Goal: Task Accomplishment & Management: Manage account settings

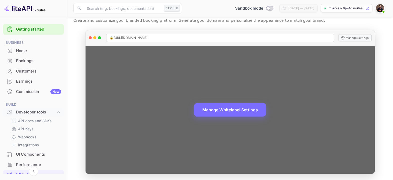
scroll to position [52, 0]
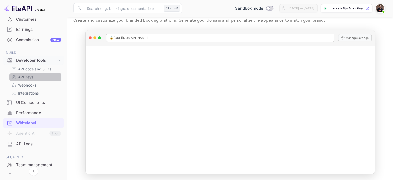
click at [33, 78] on p "API Keys" at bounding box center [25, 76] width 15 height 5
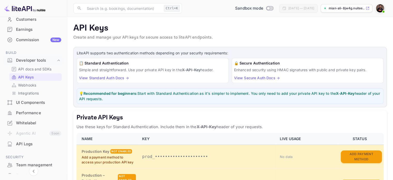
click at [267, 75] on div "🔒 Secure Authentication Enhanced security using HMAC signatures with public and…" at bounding box center [308, 70] width 152 height 25
click at [264, 77] on link "View Secure Auth Docs →" at bounding box center [257, 77] width 46 height 4
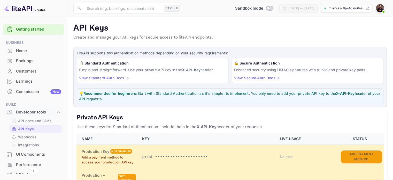
click at [379, 10] on img at bounding box center [380, 8] width 8 height 8
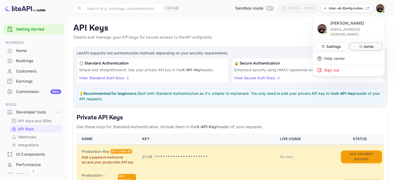
click at [360, 45] on icon at bounding box center [361, 46] width 4 height 3
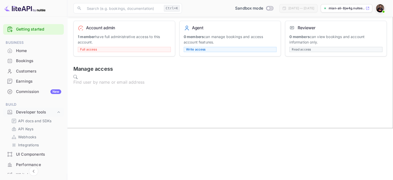
scroll to position [26, 0]
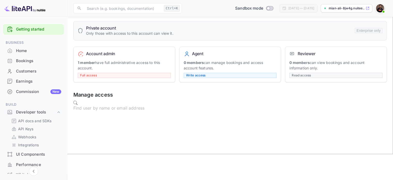
click at [34, 58] on div "Bookings" at bounding box center [38, 61] width 45 height 6
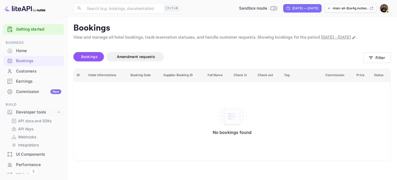
click at [28, 50] on div "Home" at bounding box center [38, 51] width 45 height 6
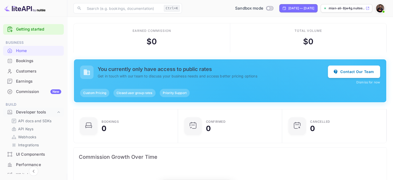
scroll to position [80, 97]
click at [91, 93] on span "Custom Pricing" at bounding box center [94, 92] width 29 height 5
click at [134, 93] on span "Closed user group rates" at bounding box center [134, 92] width 42 height 5
click at [355, 73] on button "Contact Our Team" at bounding box center [354, 71] width 52 height 12
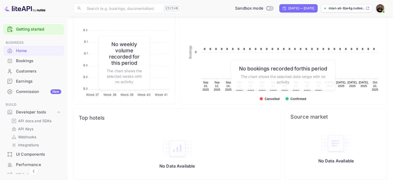
scroll to position [271, 0]
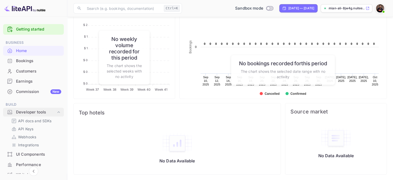
click at [57, 111] on icon at bounding box center [58, 111] width 5 height 5
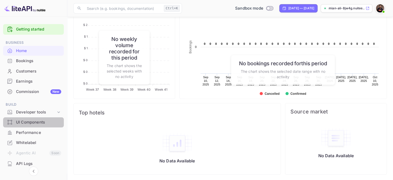
click at [43, 121] on div "UI Components" at bounding box center [38, 122] width 45 height 6
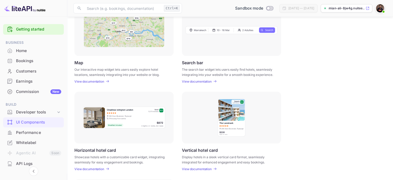
scroll to position [65, 0]
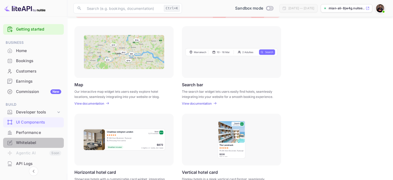
click at [36, 142] on div "Whitelabel" at bounding box center [38, 143] width 45 height 6
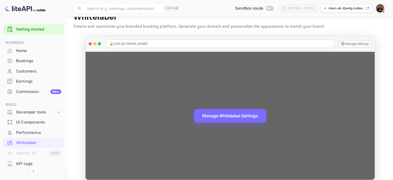
scroll to position [17, 0]
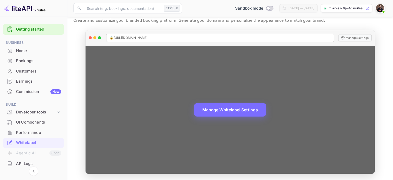
click at [204, 127] on div "Manage Whitelabel Settings" at bounding box center [230, 110] width 289 height 128
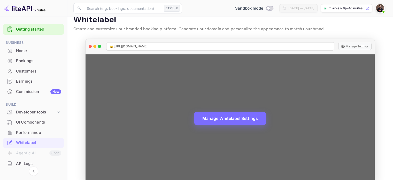
scroll to position [0, 0]
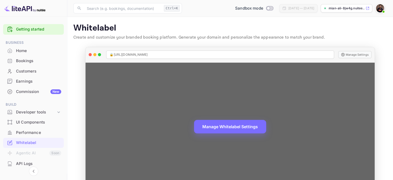
click at [142, 72] on div "Manage Whitelabel Settings" at bounding box center [230, 127] width 289 height 128
click at [139, 68] on div "Manage Whitelabel Settings" at bounding box center [230, 127] width 289 height 128
click at [187, 52] on div "🔒 [URL][DOMAIN_NAME]" at bounding box center [220, 54] width 228 height 8
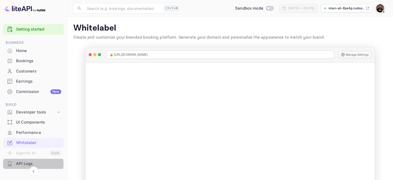
click at [32, 164] on div "API Logs" at bounding box center [38, 164] width 45 height 6
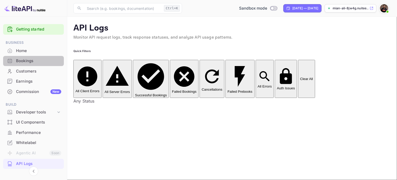
click at [40, 64] on div "Bookings" at bounding box center [38, 61] width 45 height 6
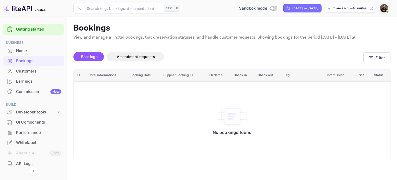
click at [49, 32] on link "Getting started" at bounding box center [38, 29] width 45 height 6
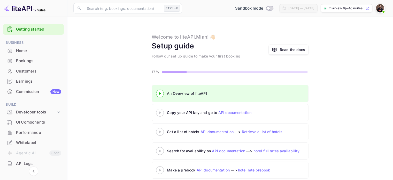
click at [294, 49] on div "Read the docs" at bounding box center [292, 49] width 25 height 5
click at [32, 109] on div "Developer tools" at bounding box center [36, 112] width 40 height 6
click at [36, 122] on p "API docs and SDKs" at bounding box center [35, 120] width 34 height 5
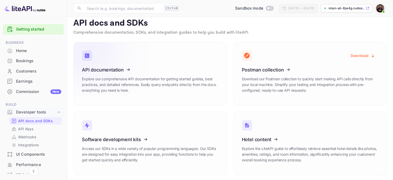
scroll to position [6, 0]
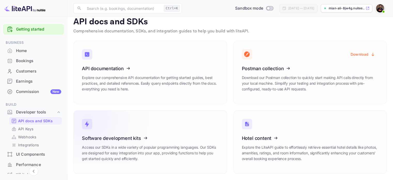
click at [156, 151] on p "Access our SDKs in a wide variety of popular programming languages. Our SDKs ar…" at bounding box center [150, 152] width 137 height 17
click at [32, 131] on p "API Keys" at bounding box center [25, 128] width 15 height 5
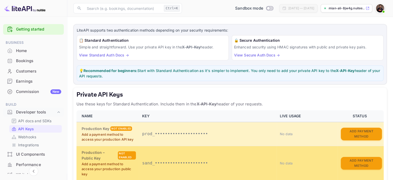
scroll to position [52, 0]
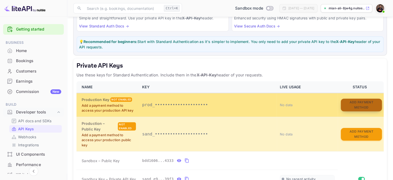
click at [364, 101] on button "Add Payment Method" at bounding box center [361, 104] width 41 height 13
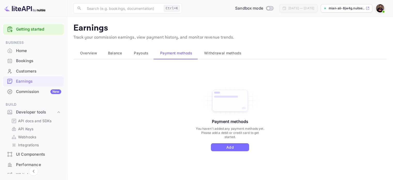
click at [215, 55] on span "Withdrawal methods" at bounding box center [222, 53] width 37 height 6
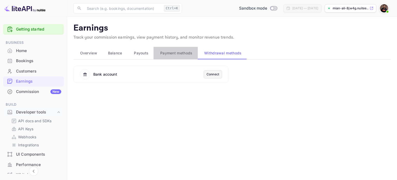
click at [183, 54] on span "Payment methods" at bounding box center [176, 53] width 32 height 6
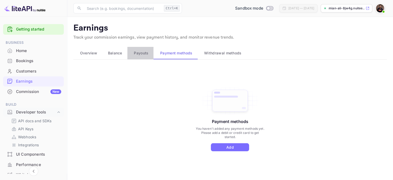
click at [144, 55] on span "Payouts" at bounding box center [141, 53] width 14 height 6
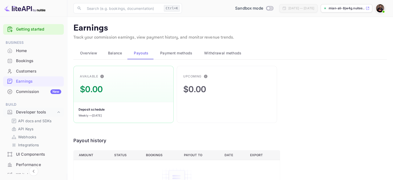
click at [175, 57] on button "Payment methods" at bounding box center [176, 53] width 44 height 12
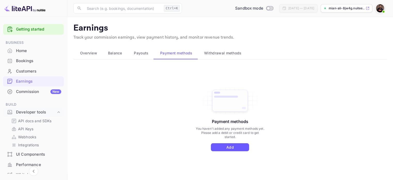
click at [220, 146] on button "Add" at bounding box center [230, 147] width 38 height 8
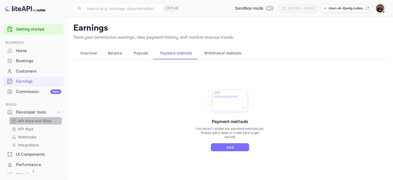
click at [38, 121] on p "API docs and SDKs" at bounding box center [35, 120] width 34 height 5
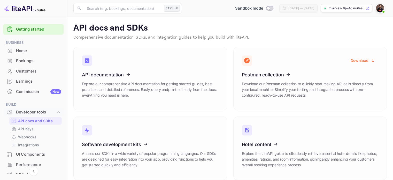
click at [31, 82] on div "Earnings" at bounding box center [38, 81] width 45 height 6
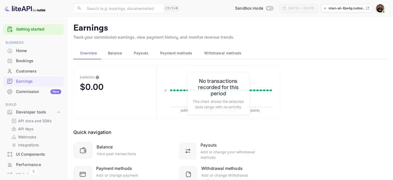
click at [35, 71] on div "Customers" at bounding box center [38, 71] width 45 height 6
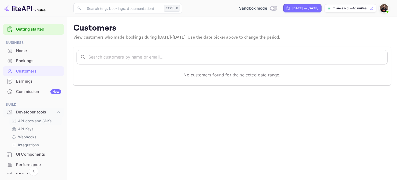
click at [36, 122] on p "API docs and SDKs" at bounding box center [35, 120] width 34 height 5
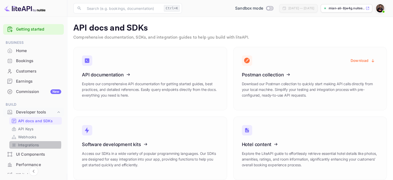
click at [35, 144] on p "Integrations" at bounding box center [28, 144] width 21 height 5
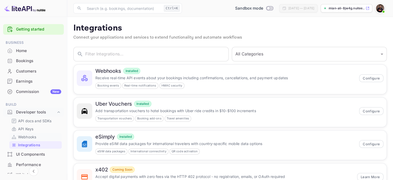
click at [34, 134] on p "Webhooks" at bounding box center [27, 136] width 18 height 5
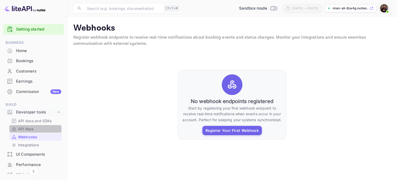
click at [34, 129] on link "API Keys" at bounding box center [35, 128] width 48 height 5
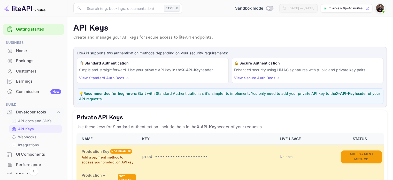
click at [38, 123] on p "API docs and SDKs" at bounding box center [35, 120] width 34 height 5
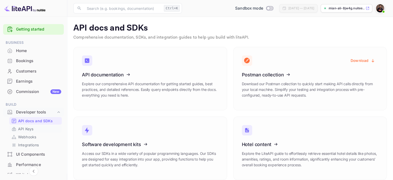
click at [32, 129] on p "API Keys" at bounding box center [25, 128] width 15 height 5
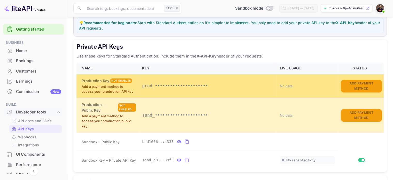
scroll to position [68, 0]
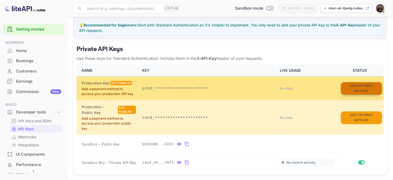
click at [349, 86] on button "Add Payment Method" at bounding box center [361, 88] width 41 height 13
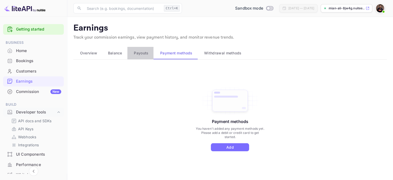
click at [144, 52] on span "Payouts" at bounding box center [141, 53] width 14 height 6
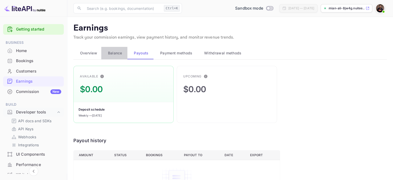
click at [116, 51] on span "Balance" at bounding box center [115, 53] width 14 height 6
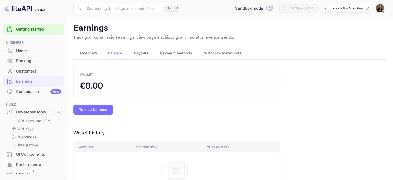
click at [90, 52] on span "Overview" at bounding box center [88, 53] width 17 height 6
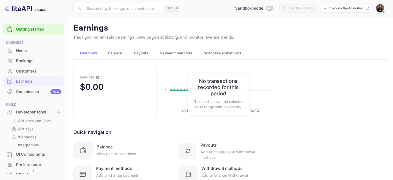
click at [185, 54] on span "Payment methods" at bounding box center [176, 53] width 32 height 6
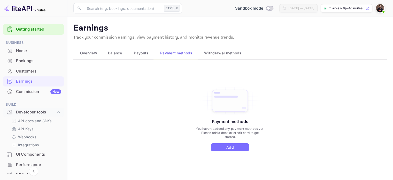
click at [224, 54] on span "Withdrawal methods" at bounding box center [222, 53] width 37 height 6
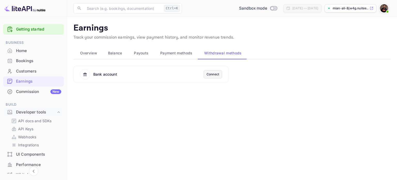
click at [33, 68] on div "Customers" at bounding box center [38, 71] width 45 height 6
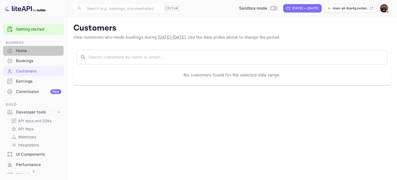
click at [28, 50] on div "Home" at bounding box center [38, 51] width 45 height 6
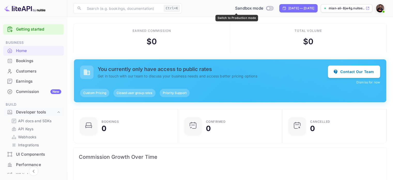
click at [263, 9] on input "Switch to Production mode" at bounding box center [268, 7] width 10 height 3
checkbox input "false"
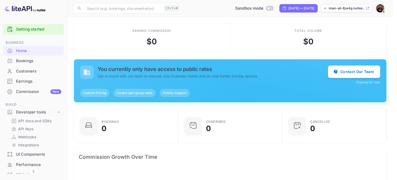
click at [256, 40] on div at bounding box center [198, 90] width 397 height 180
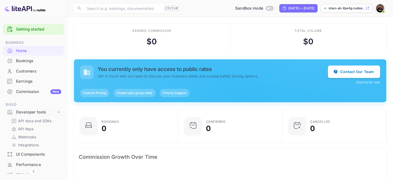
scroll to position [4, 4]
